Goal: Find specific page/section: Find specific page/section

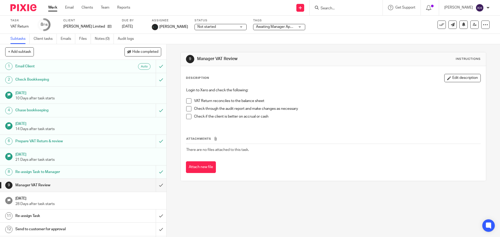
click at [222, 27] on span "Not started" at bounding box center [216, 26] width 39 height 5
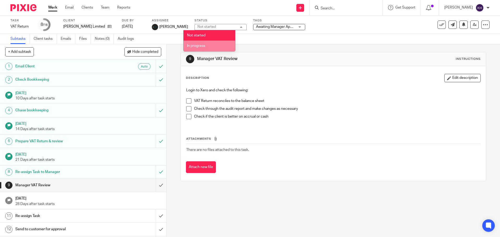
click at [218, 43] on li "In progress" at bounding box center [210, 46] width 52 height 11
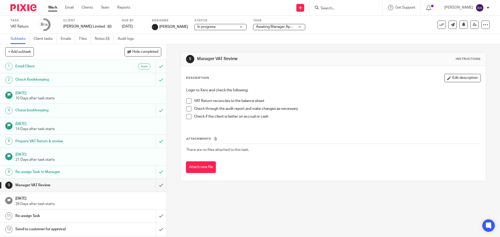
click at [231, 8] on div "Send new email Create task Add client Get Support Contact Support Help Document…" at bounding box center [319, 7] width 362 height 15
click at [55, 7] on link "Work" at bounding box center [52, 7] width 9 height 5
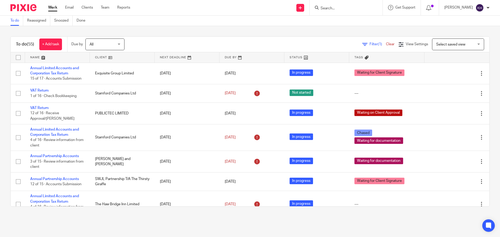
click at [348, 8] on input "Search" at bounding box center [343, 8] width 47 height 5
type input "m"
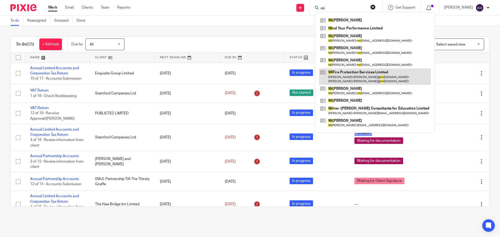
type input "mi"
click at [378, 77] on link at bounding box center [375, 77] width 112 height 16
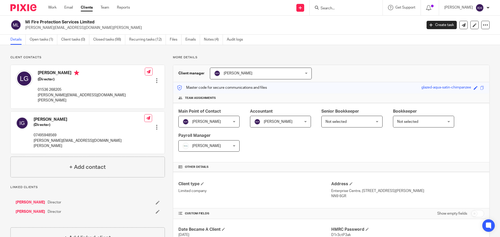
click at [337, 12] on div at bounding box center [346, 7] width 73 height 15
click at [338, 7] on input "Search" at bounding box center [343, 8] width 47 height 5
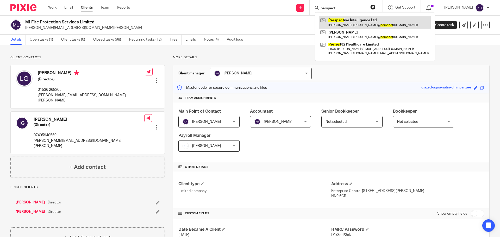
type input "perspect"
click at [377, 21] on link at bounding box center [375, 22] width 112 height 12
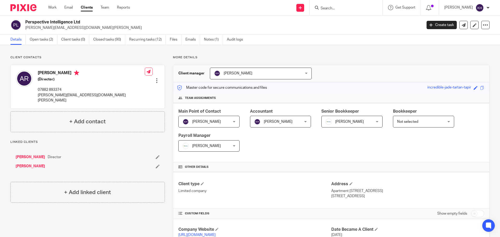
click at [220, 18] on div "Perspective Intelligence Ltd aaron@perspectiveintelligence.co.uk Create task Up…" at bounding box center [250, 25] width 500 height 19
click at [216, 39] on link "Notes (1)" at bounding box center [213, 40] width 19 height 10
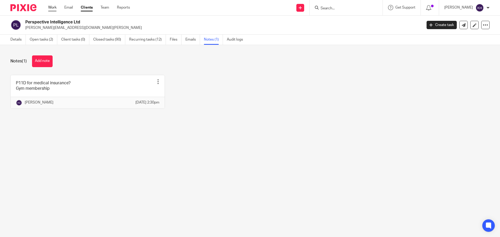
click at [51, 5] on link "Work" at bounding box center [52, 7] width 8 height 5
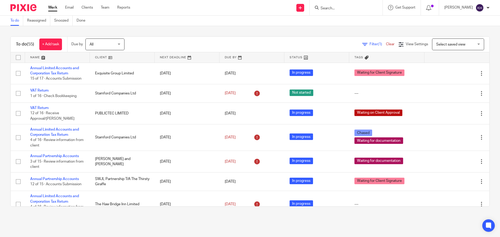
click at [340, 3] on div at bounding box center [346, 7] width 73 height 15
click at [343, 8] on input "Search" at bounding box center [343, 8] width 47 height 5
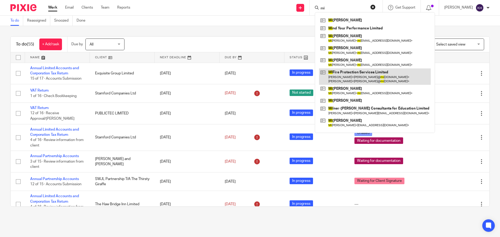
type input "mi"
click at [369, 73] on link at bounding box center [375, 77] width 112 height 16
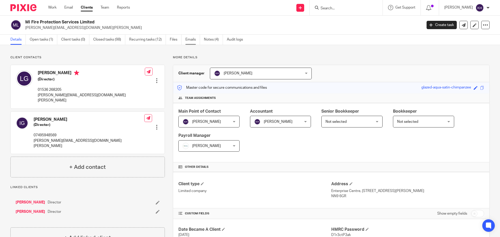
click at [192, 38] on link "Emails" at bounding box center [192, 40] width 15 height 10
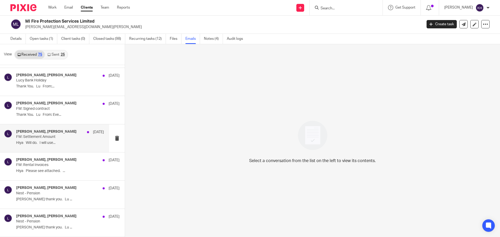
scroll to position [1213, 0]
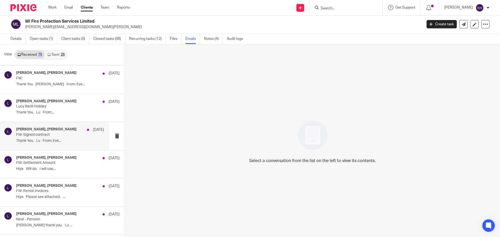
click at [38, 128] on h4 "[PERSON_NAME], [PERSON_NAME]" at bounding box center [46, 129] width 60 height 4
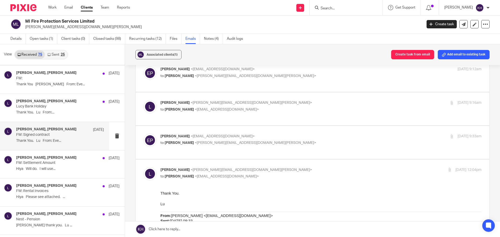
scroll to position [65, 0]
click at [274, 141] on p "to [PERSON_NAME] <[PERSON_NAME][EMAIL_ADDRESS][DOMAIN_NAME][PERSON_NAME]>" at bounding box center [267, 143] width 214 height 5
checkbox input "true"
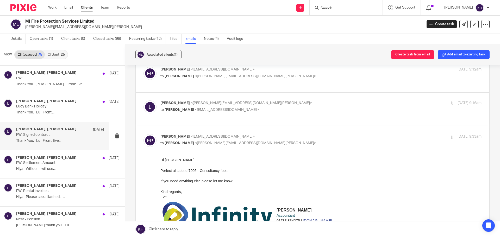
scroll to position [39, 0]
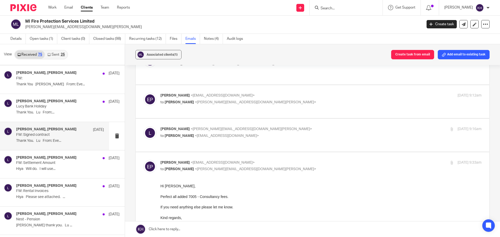
click at [276, 127] on p "[PERSON_NAME] <[PERSON_NAME][EMAIL_ADDRESS][DOMAIN_NAME][PERSON_NAME]>" at bounding box center [267, 129] width 214 height 5
checkbox input "true"
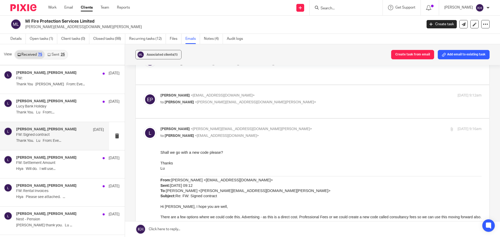
scroll to position [0, 0]
click at [283, 102] on label at bounding box center [313, 101] width 354 height 33
click at [144, 93] on input "checkbox" at bounding box center [143, 93] width 0 height 0
checkbox input "true"
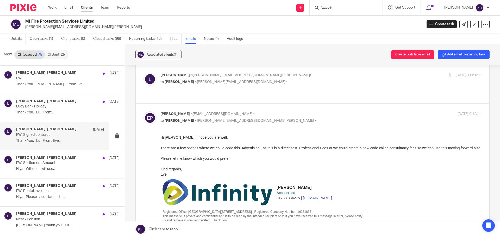
scroll to position [13, 0]
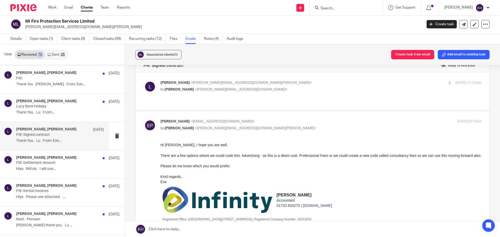
click at [261, 91] on p "to [PERSON_NAME] <[PERSON_NAME][EMAIL_ADDRESS][DOMAIN_NAME]>" at bounding box center [267, 89] width 214 height 5
checkbox input "true"
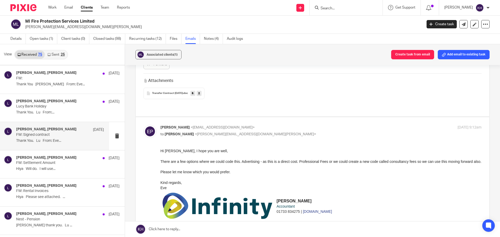
scroll to position [248, 0]
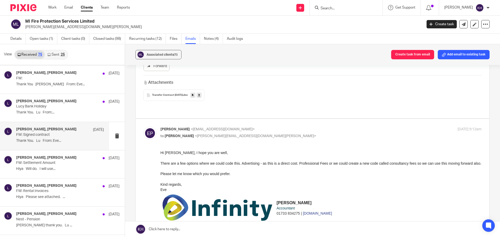
click at [169, 95] on span "Transfer Contract [DATE]" at bounding box center [167, 95] width 31 height 3
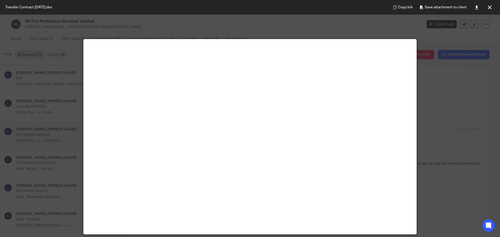
click at [354, 104] on main at bounding box center [250, 136] width 333 height 195
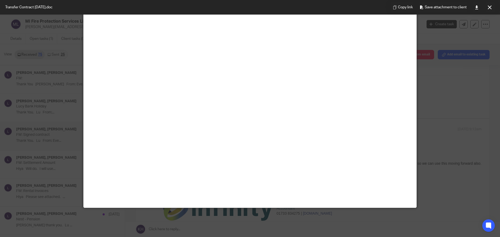
scroll to position [36, 0]
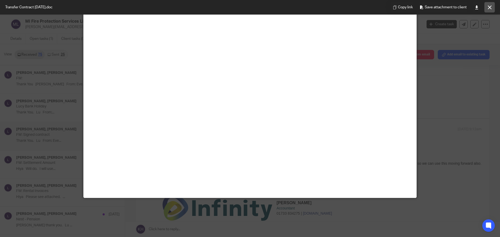
click at [489, 7] on icon at bounding box center [490, 7] width 4 height 4
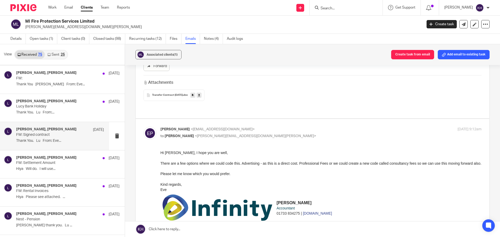
click at [165, 94] on span "Transfer Contract [DATE]" at bounding box center [167, 95] width 31 height 3
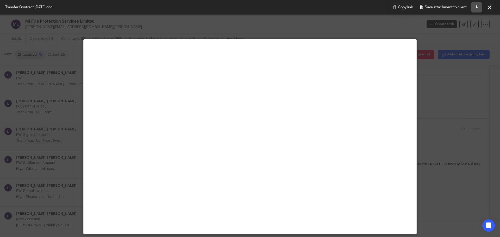
click at [477, 7] on icon at bounding box center [477, 7] width 4 height 4
click at [489, 8] on icon at bounding box center [490, 7] width 4 height 4
